Goal: Task Accomplishment & Management: Use online tool/utility

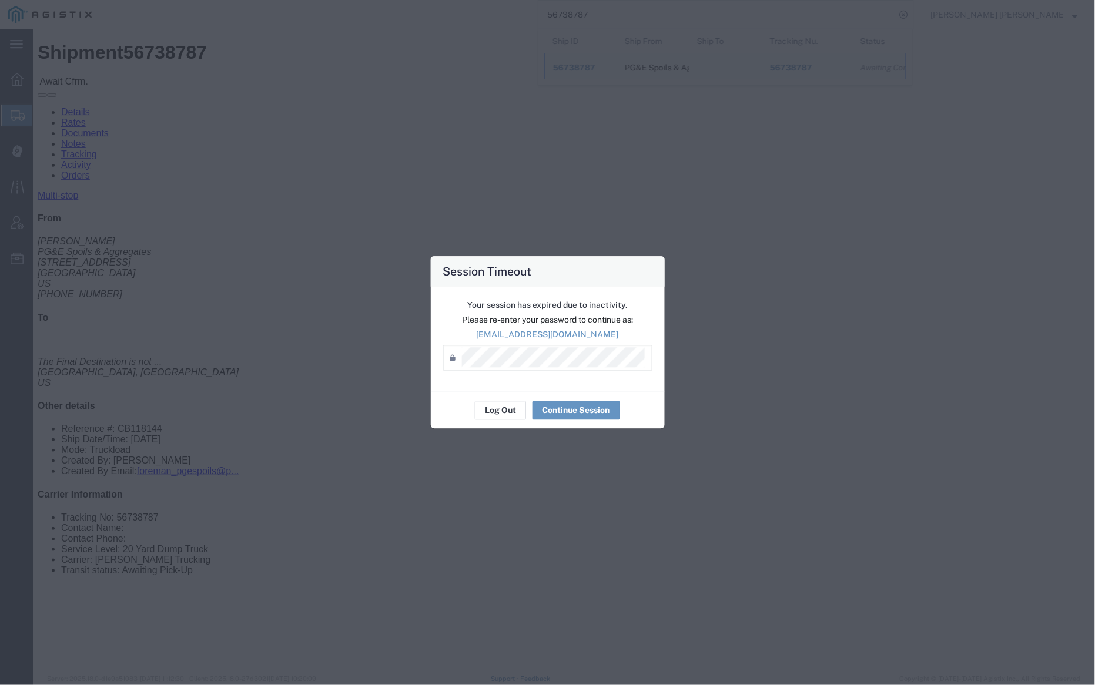
click at [498, 411] on button "Log Out" at bounding box center [500, 410] width 51 height 19
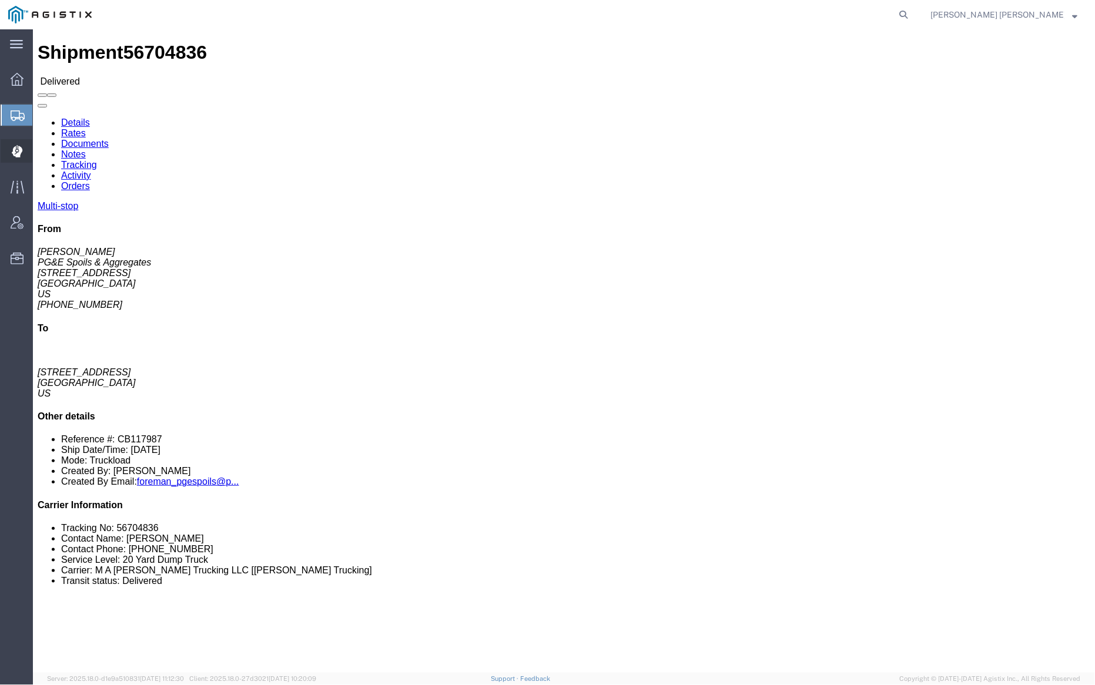
click at [41, 152] on span "Dispatch Manager" at bounding box center [36, 151] width 8 height 24
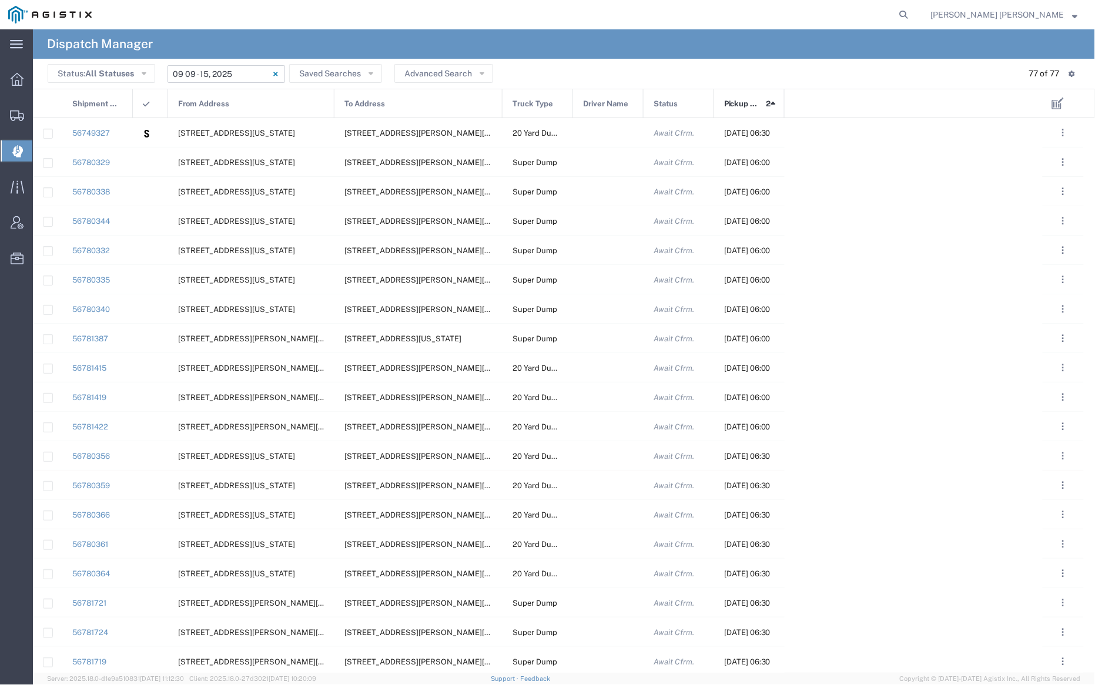
click at [208, 71] on input "[DATE] - [DATE]" at bounding box center [226, 74] width 118 height 18
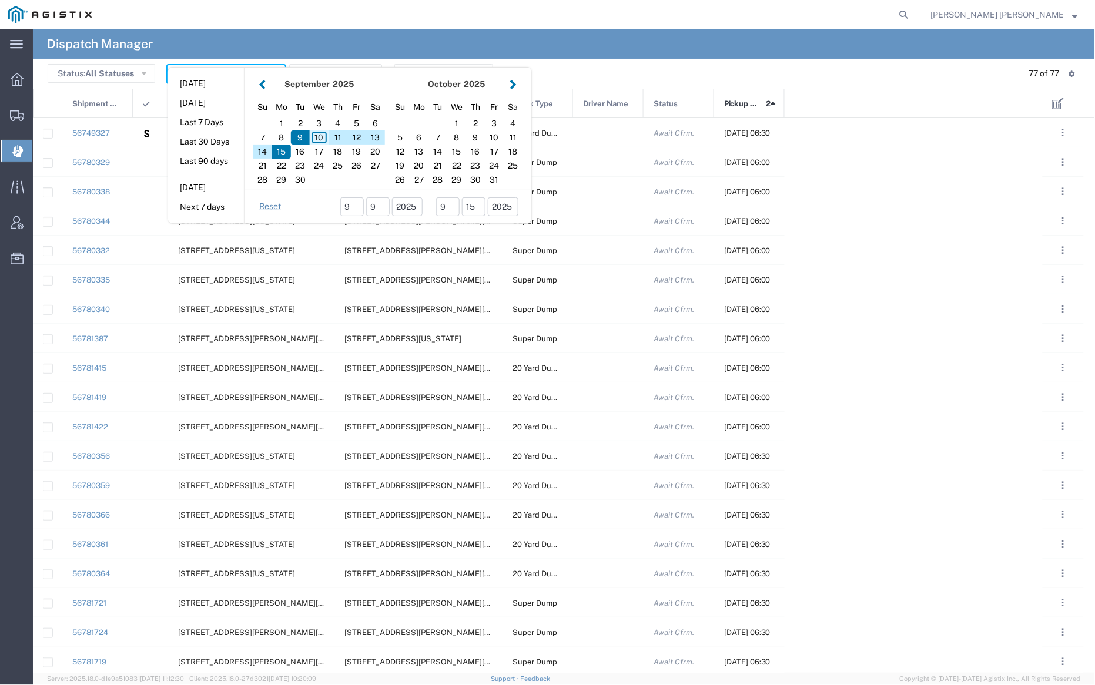
click at [322, 130] on div "10" at bounding box center [319, 137] width 19 height 14
type input "[DATE]"
type input "[DATE] - [DATE]"
